Goal: Task Accomplishment & Management: Manage account settings

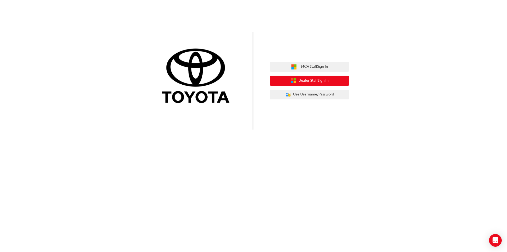
click at [301, 81] on span "Dealer Staff Sign In" at bounding box center [313, 81] width 30 height 6
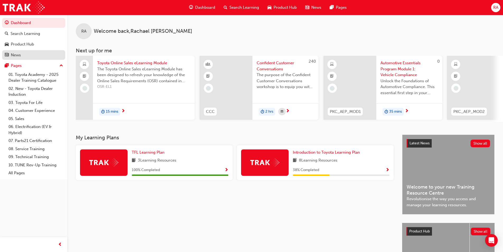
click at [19, 56] on div "News" at bounding box center [16, 55] width 10 height 6
click at [496, 6] on span "RA" at bounding box center [495, 7] width 5 height 6
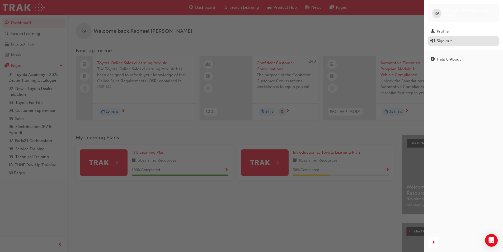
click at [451, 40] on div "Sign out" at bounding box center [444, 41] width 15 height 6
